Goal: Entertainment & Leisure: Consume media (video, audio)

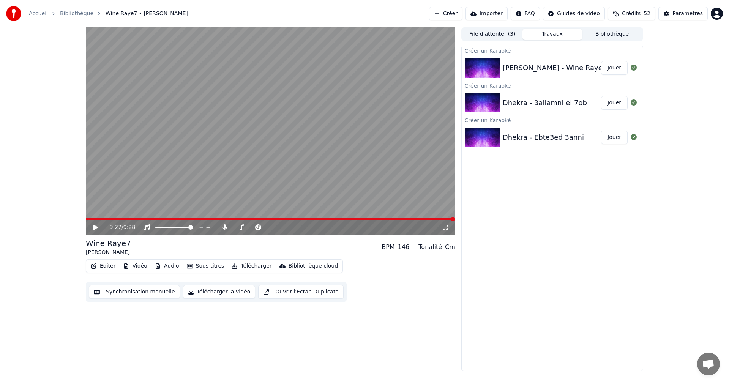
click at [93, 228] on icon at bounding box center [95, 227] width 5 height 5
click at [146, 218] on video at bounding box center [271, 131] width 370 height 208
click at [148, 220] on span at bounding box center [271, 219] width 370 height 2
click at [96, 225] on icon at bounding box center [101, 228] width 18 height 6
click at [91, 227] on div "1:36 / 9:28" at bounding box center [271, 228] width 364 height 8
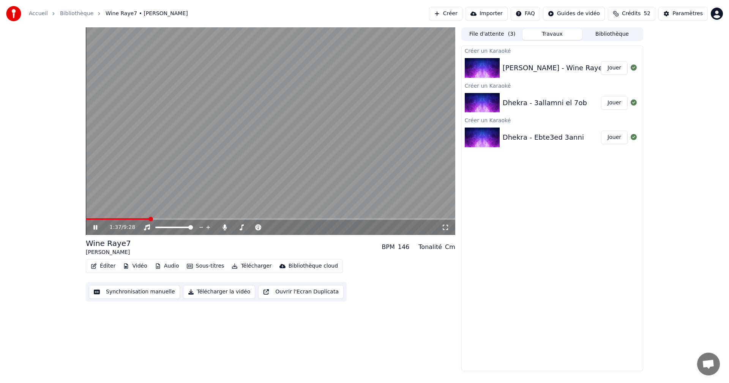
click at [93, 226] on icon at bounding box center [101, 228] width 18 height 6
click at [619, 141] on button "Jouer" at bounding box center [614, 138] width 27 height 14
click at [149, 219] on span at bounding box center [271, 219] width 370 height 2
click at [320, 228] on icon at bounding box center [319, 228] width 7 height 8
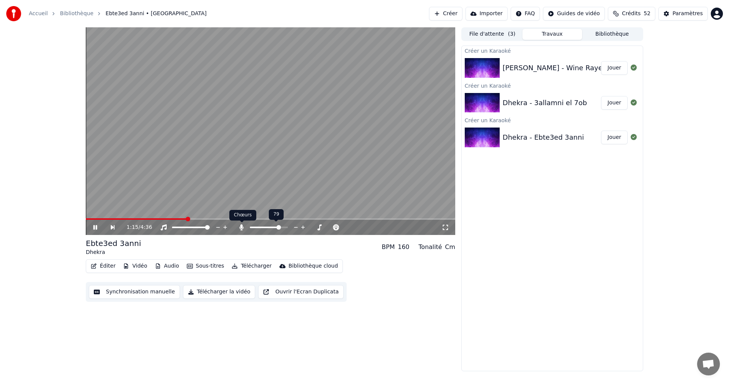
click at [241, 227] on icon at bounding box center [242, 228] width 8 height 6
click at [210, 228] on span at bounding box center [208, 227] width 5 height 5
click at [95, 225] on icon at bounding box center [100, 228] width 17 height 6
